Goal: Task Accomplishment & Management: Use online tool/utility

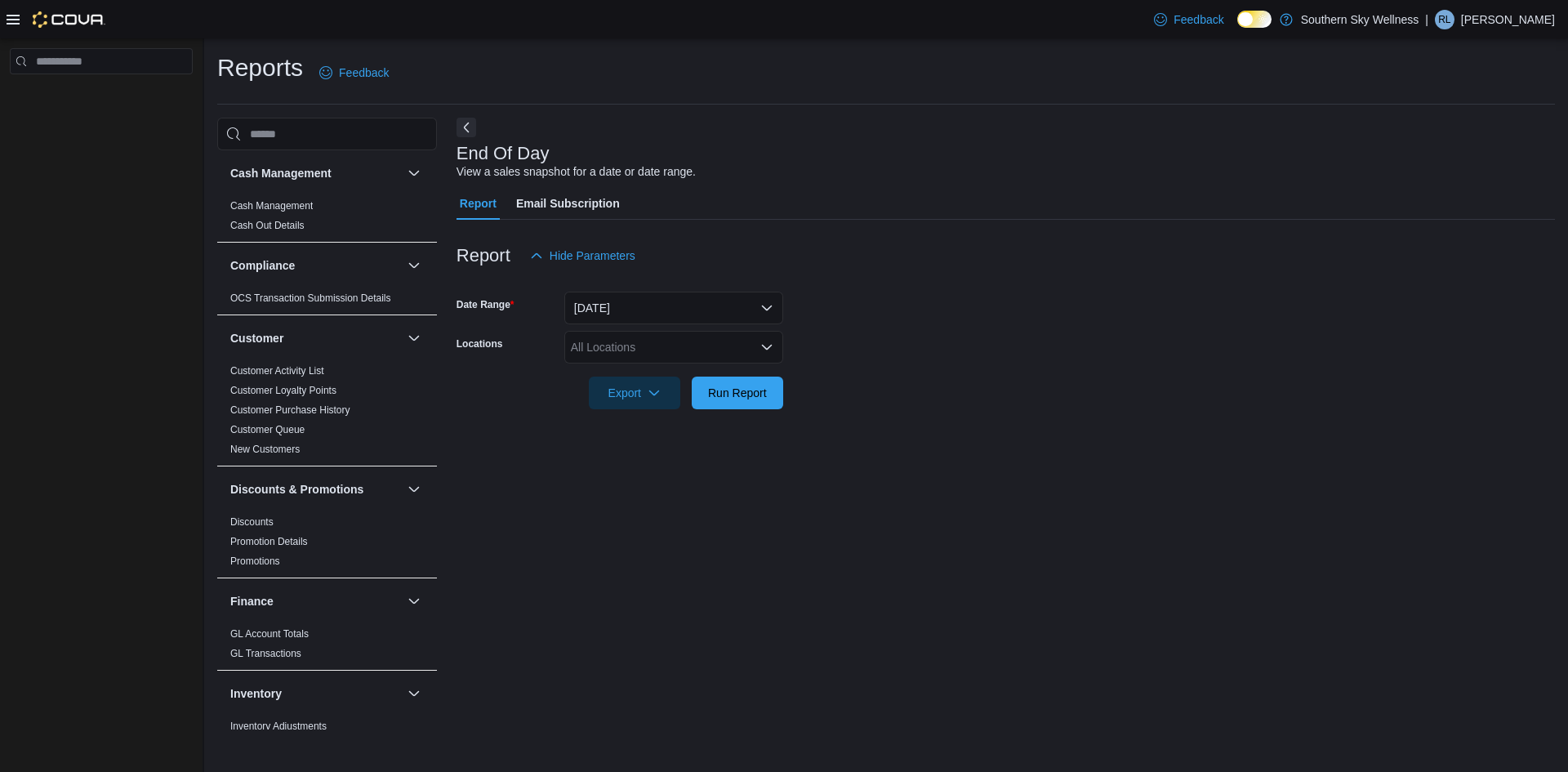
click at [714, 352] on div "All Locations" at bounding box center [674, 347] width 219 height 33
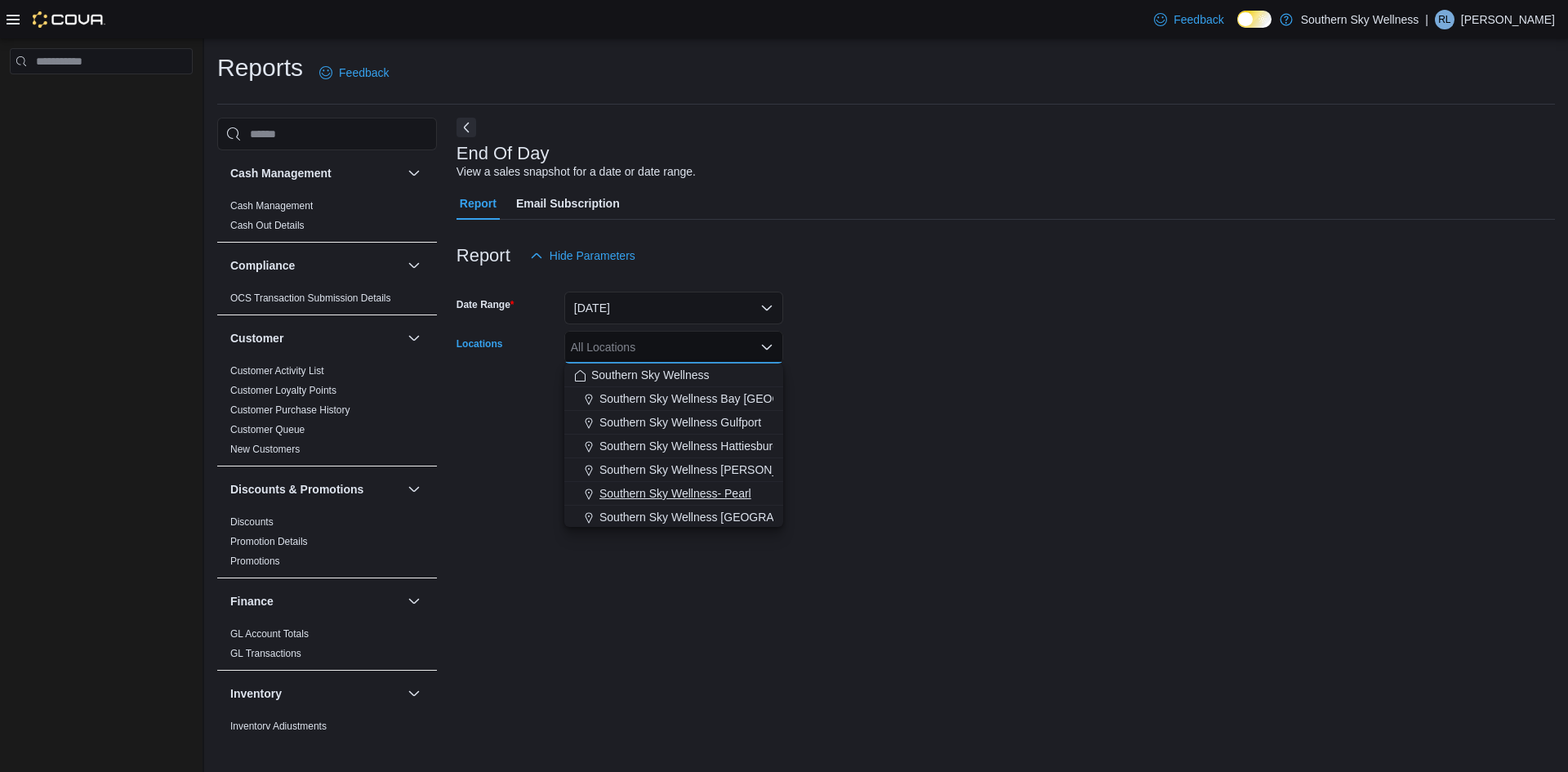
click at [711, 492] on span "Southern Sky Wellness- Pearl" at bounding box center [675, 494] width 152 height 16
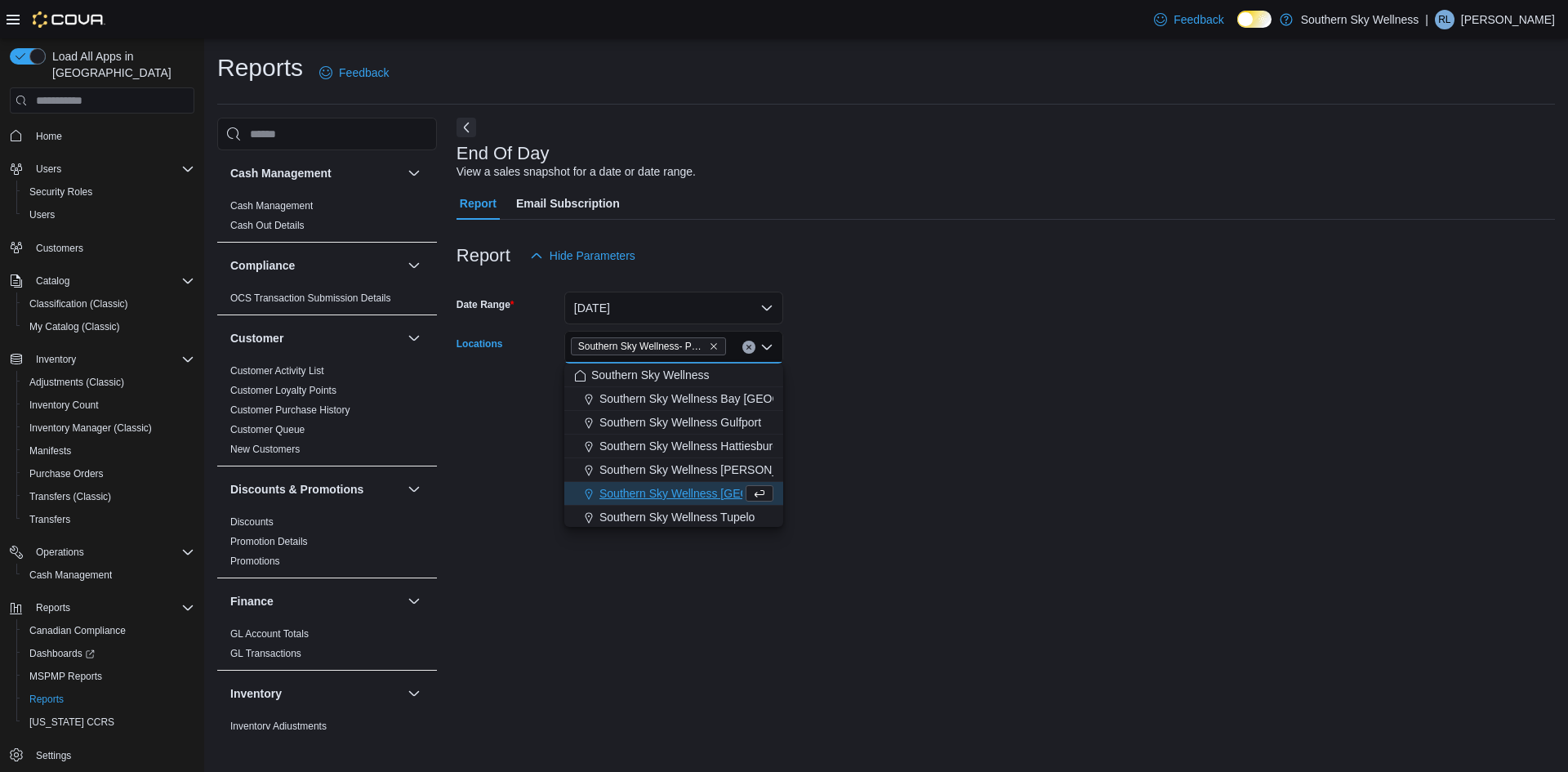
click at [908, 407] on form "Date Range [DATE] Locations [GEOGRAPHIC_DATA] Wellness- Pearl Combo box. Select…" at bounding box center [1006, 341] width 1098 height 138
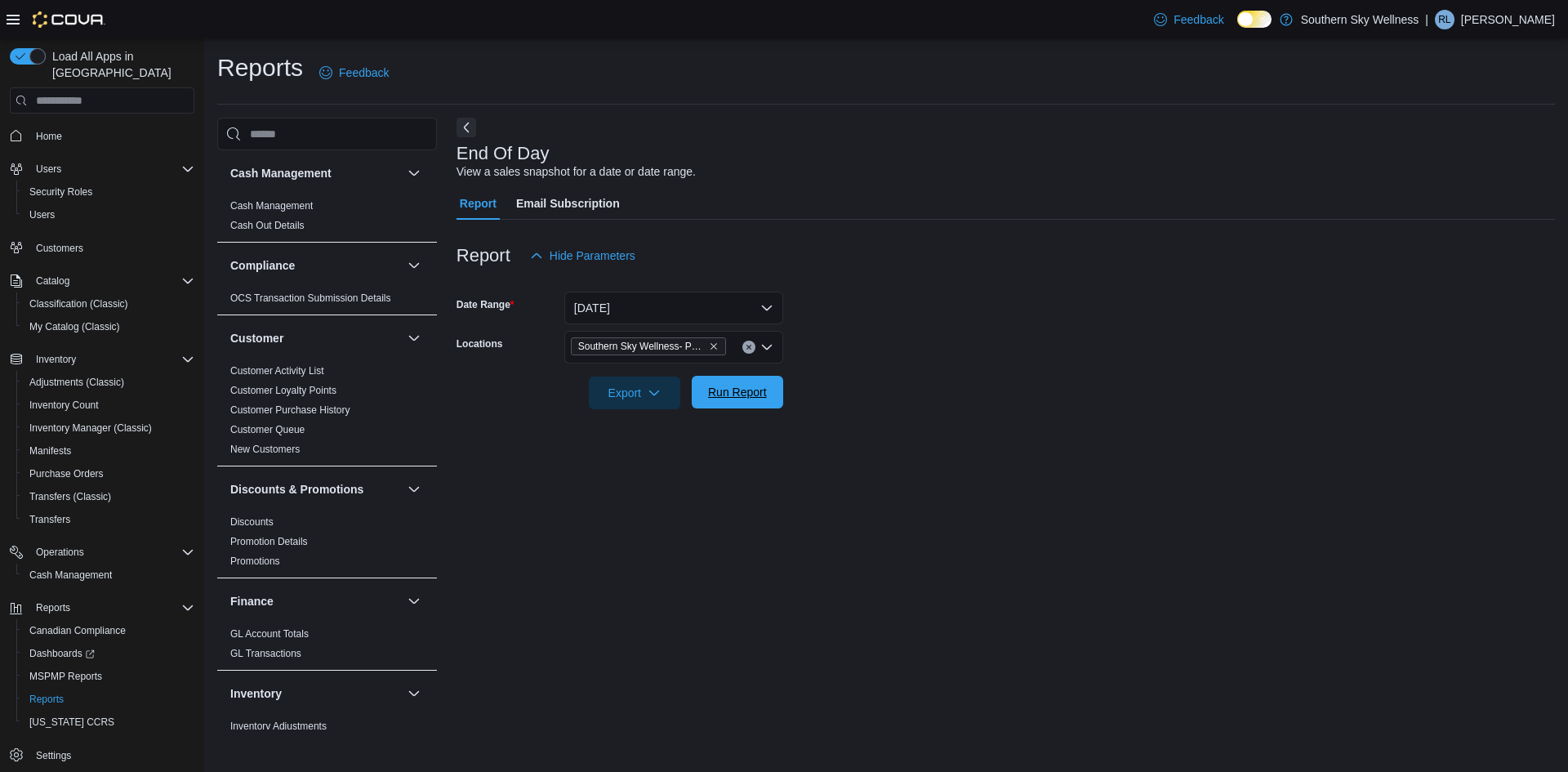
click at [743, 398] on span "Run Report" at bounding box center [737, 392] width 59 height 16
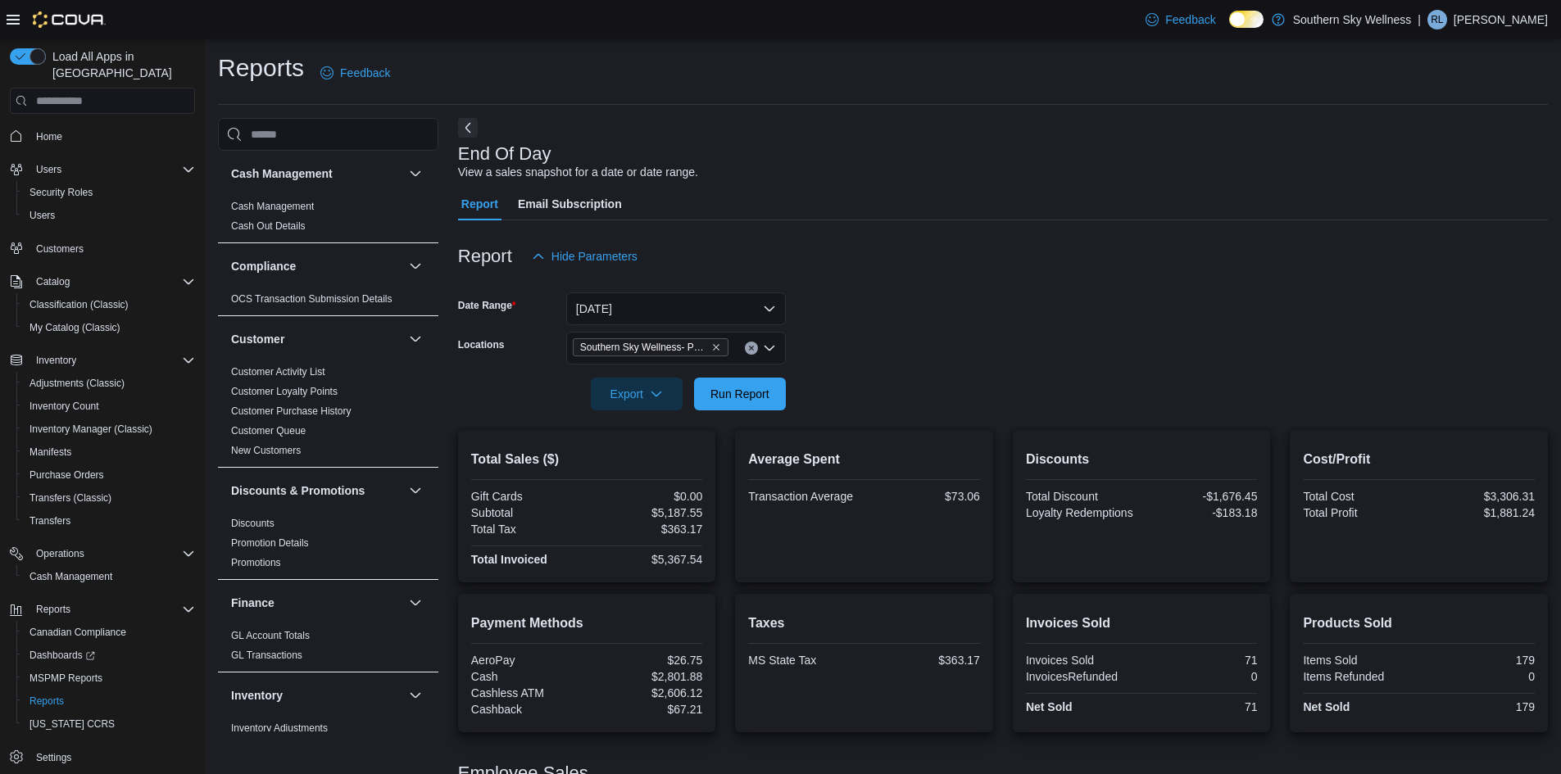
drag, startPoint x: 682, startPoint y: 279, endPoint x: 675, endPoint y: 294, distance: 17.2
click at [681, 280] on div at bounding box center [1003, 283] width 1090 height 20
click at [674, 301] on button "[DATE]" at bounding box center [676, 308] width 220 height 33
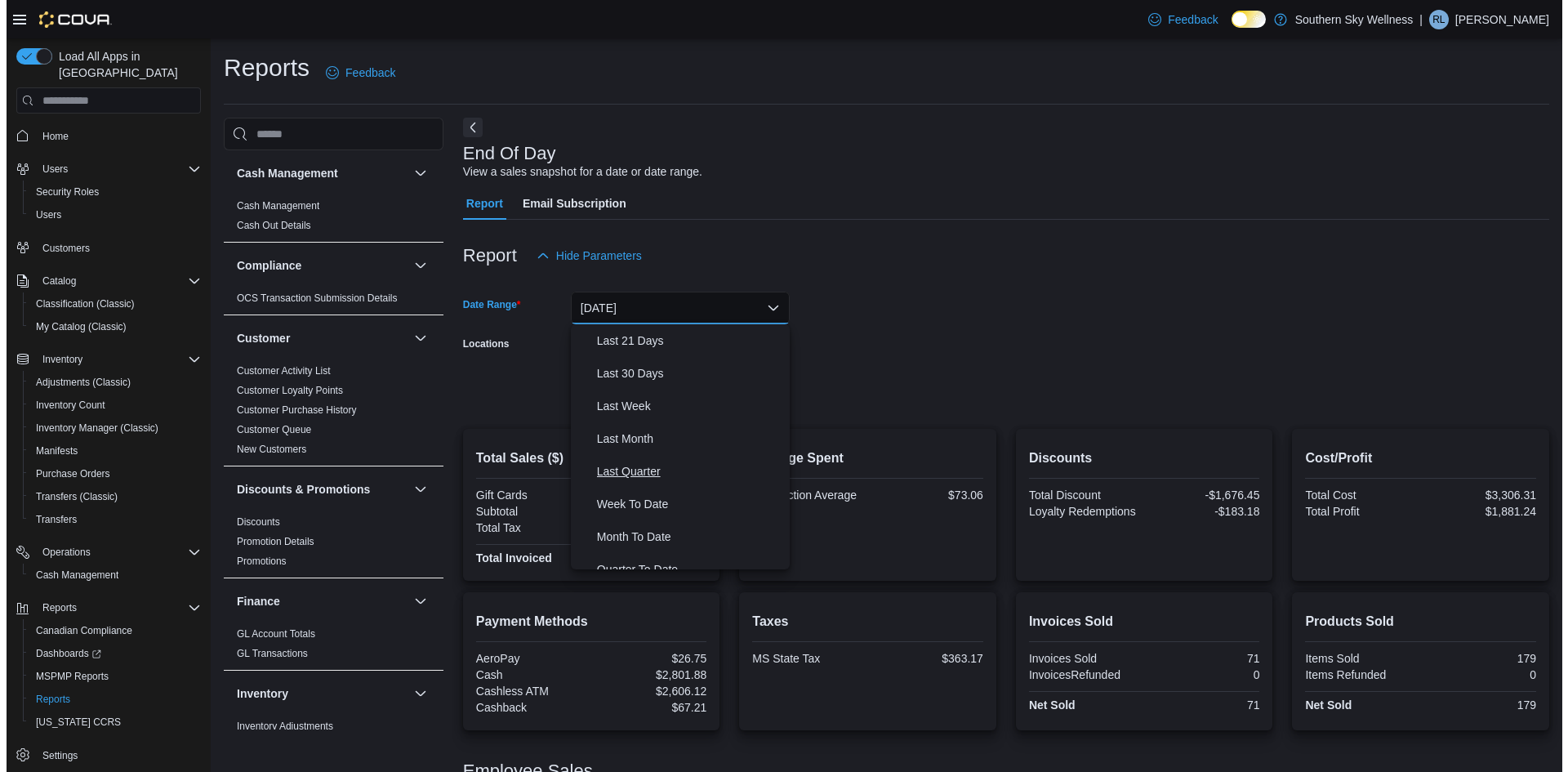
scroll to position [245, 0]
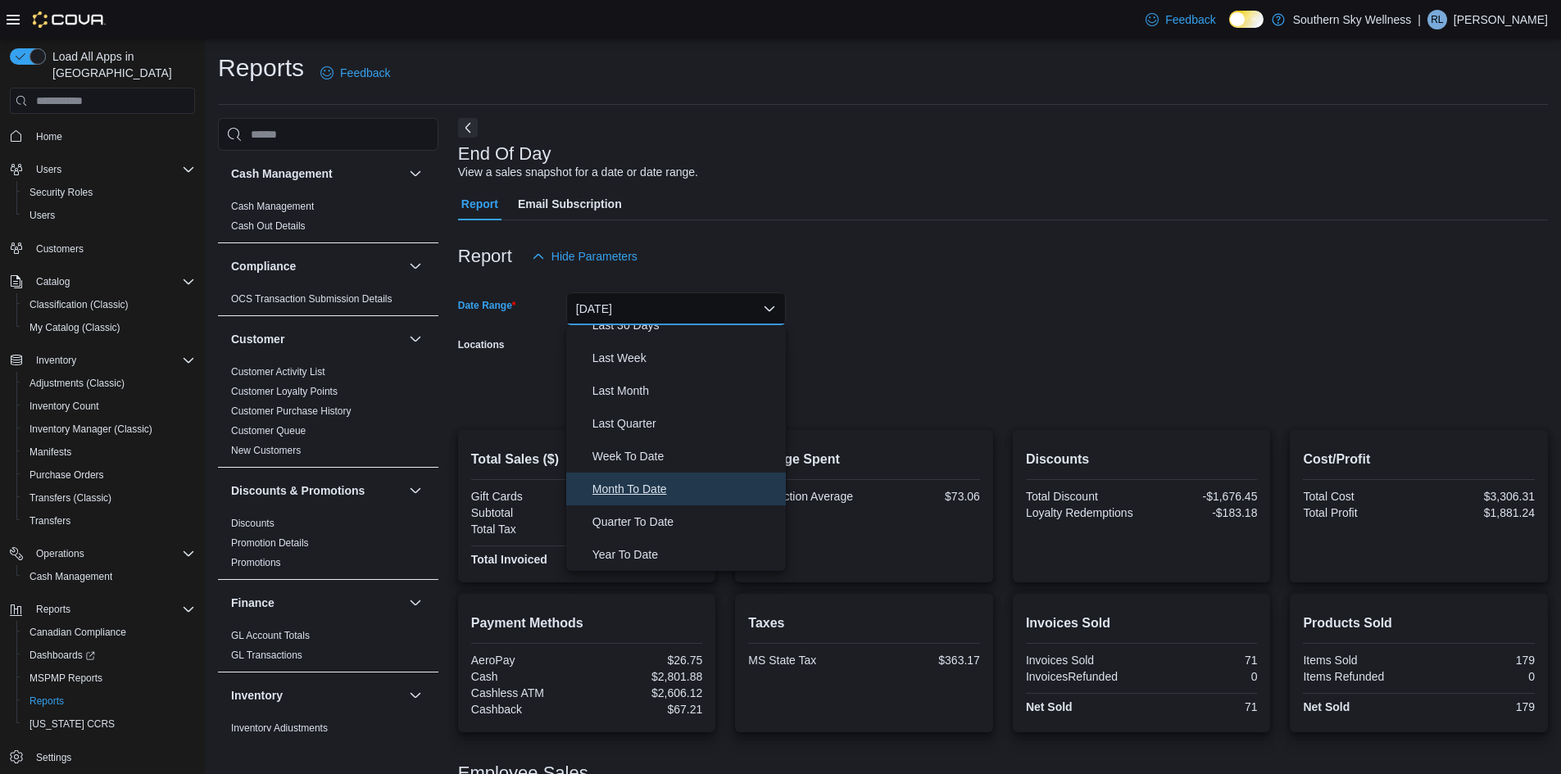
click at [656, 486] on span "Month To Date" at bounding box center [685, 489] width 187 height 20
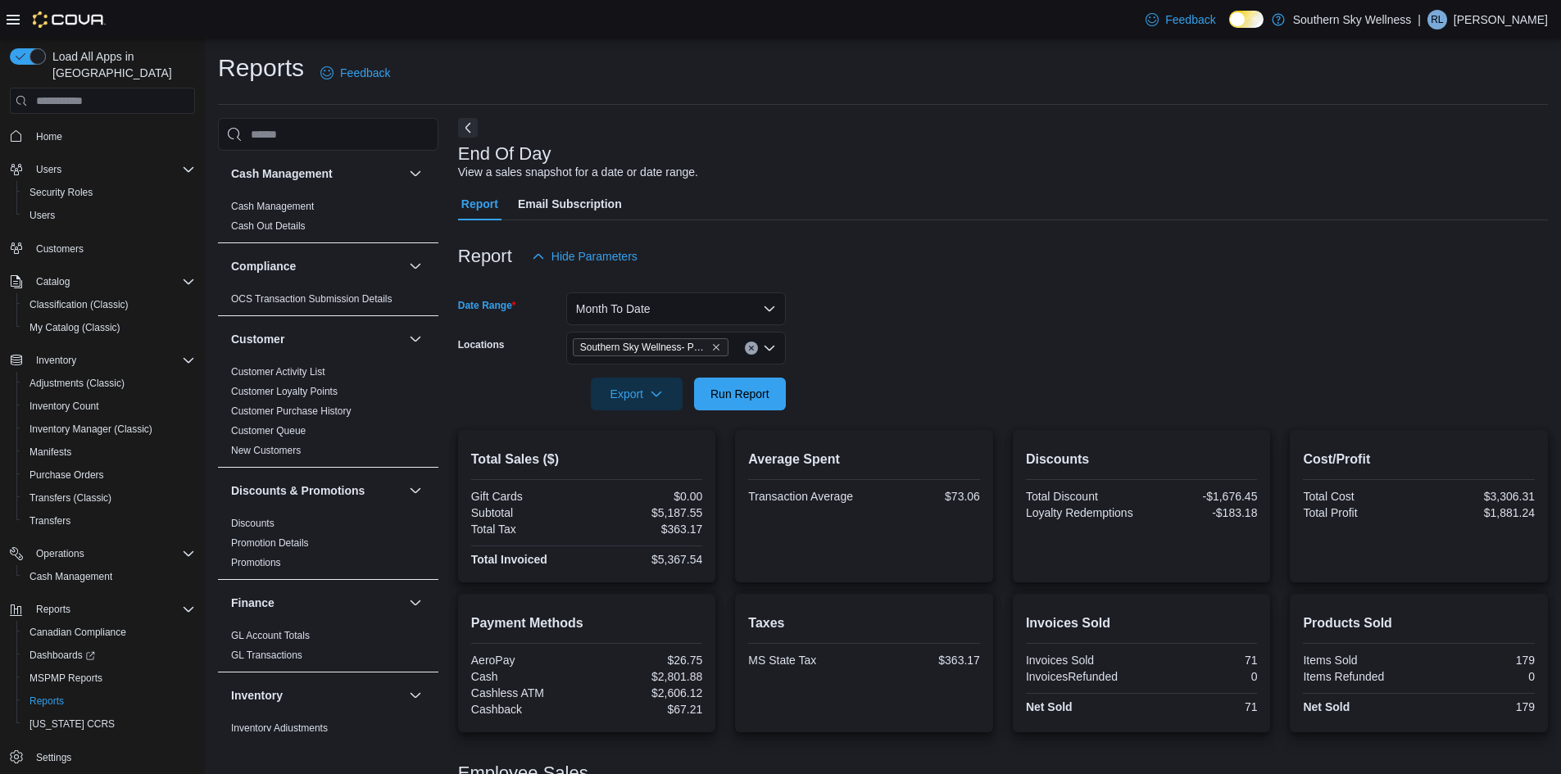
click at [863, 363] on form "Date Range Month To Date Locations [GEOGRAPHIC_DATA] Wellness- Pearl Export Run…" at bounding box center [1003, 342] width 1090 height 138
click at [755, 383] on span "Run Report" at bounding box center [740, 393] width 72 height 33
click at [63, 672] on span "MSPMP Reports" at bounding box center [65, 678] width 73 height 13
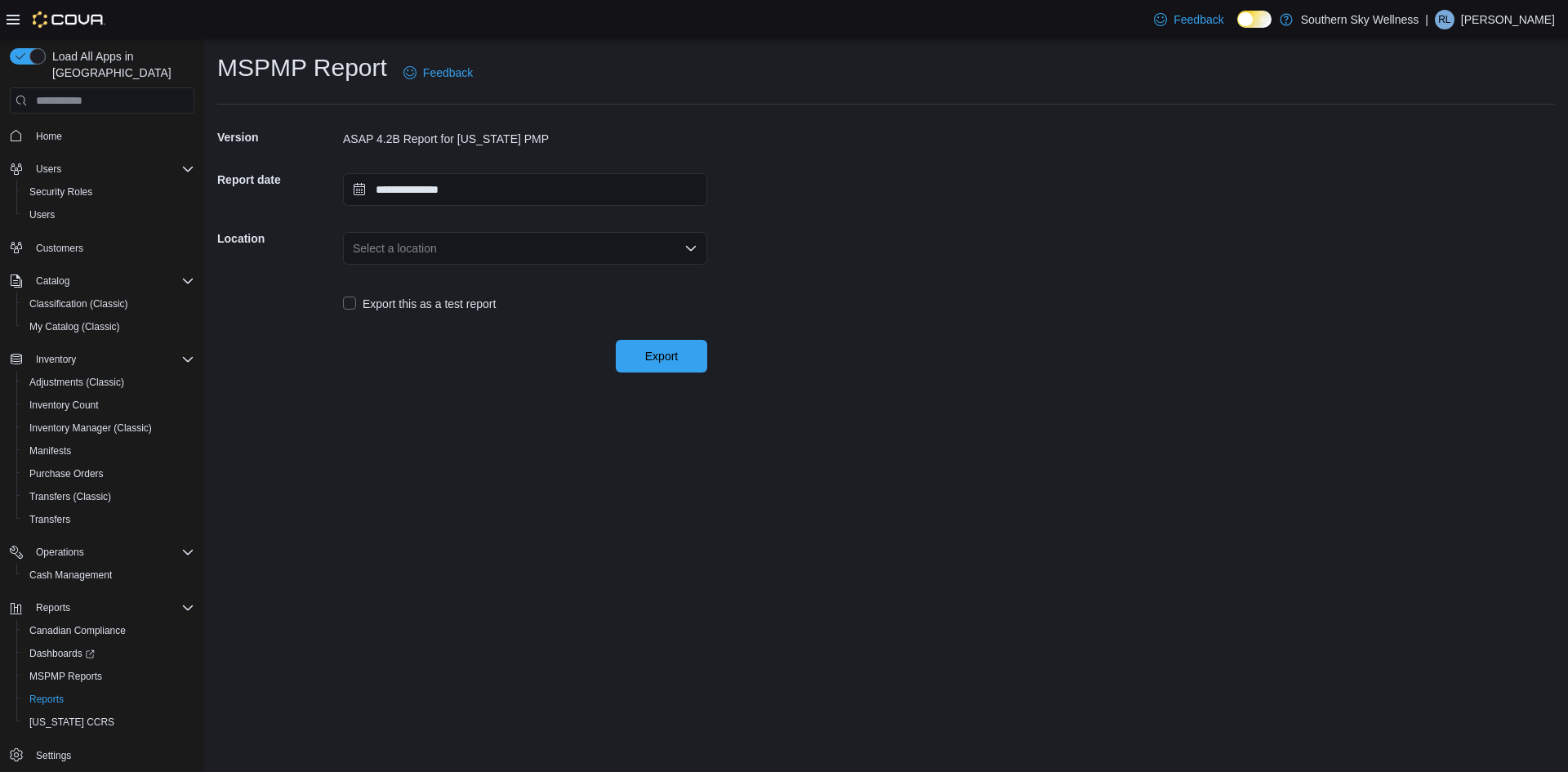
click at [580, 242] on div "Select a location" at bounding box center [524, 248] width 364 height 33
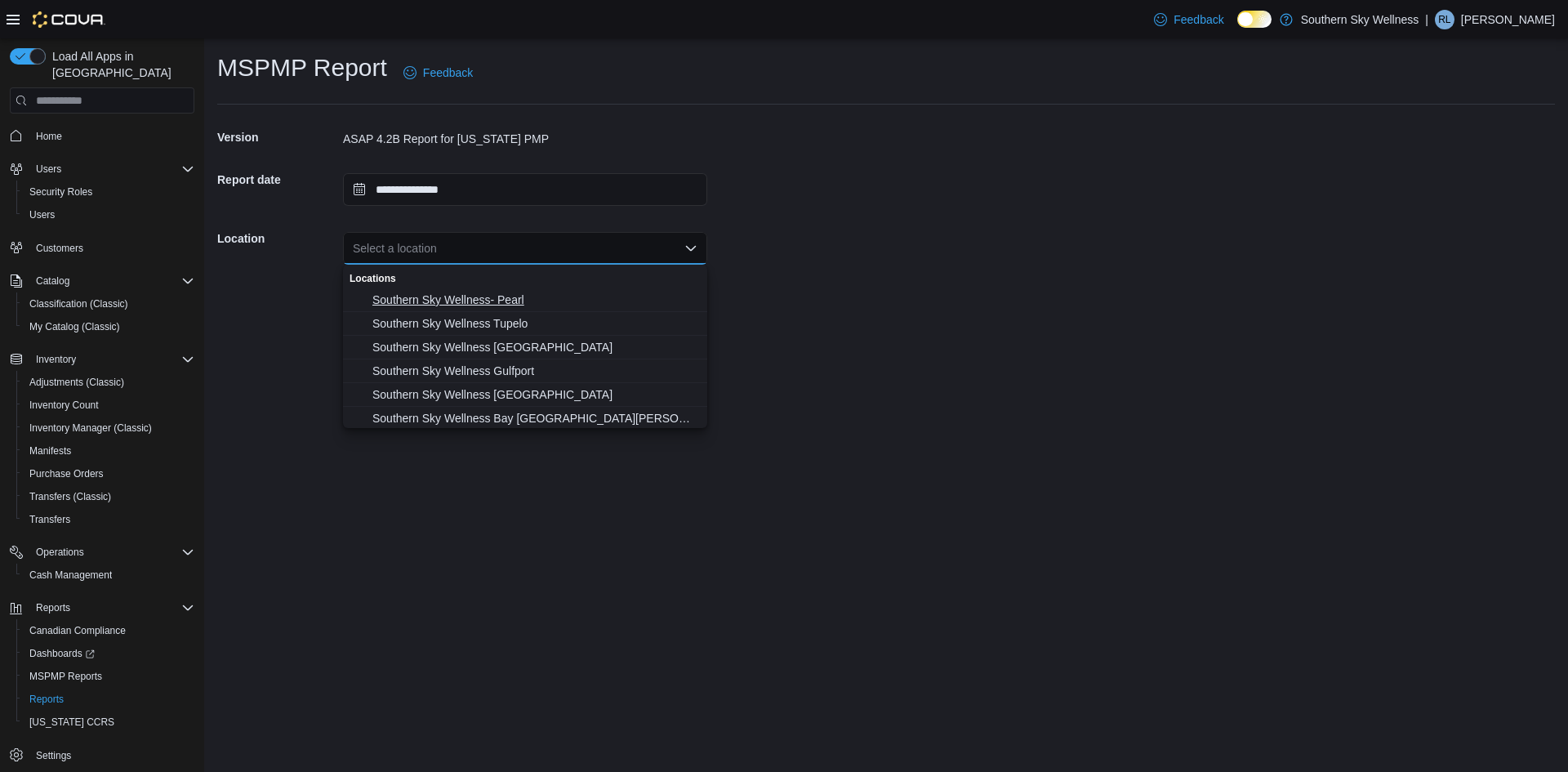
click at [535, 294] on span "Southern Sky Wellness- Pearl" at bounding box center [535, 299] width 325 height 16
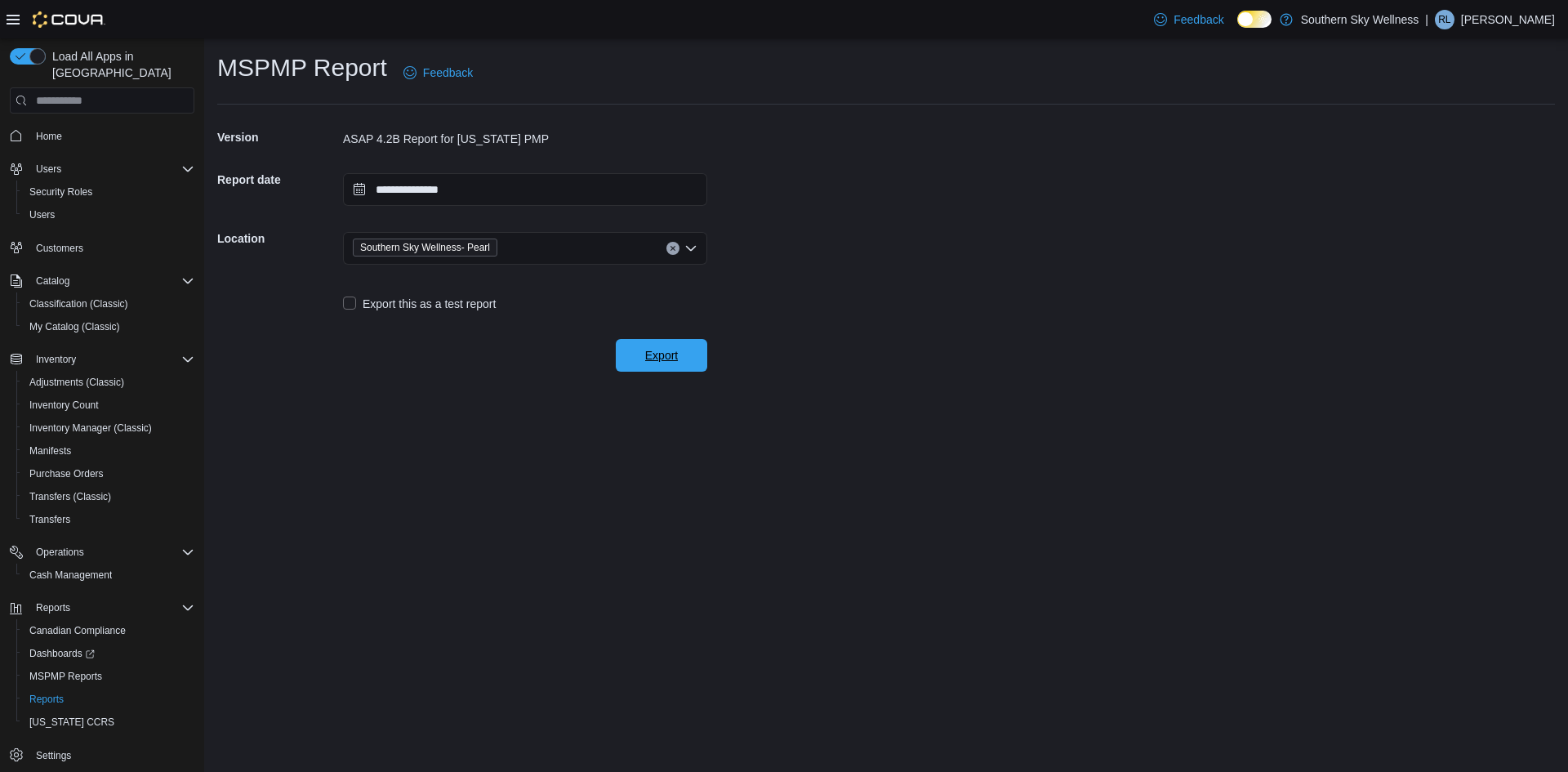
click at [688, 359] on span "Export" at bounding box center [662, 355] width 72 height 33
